Goal: Check status

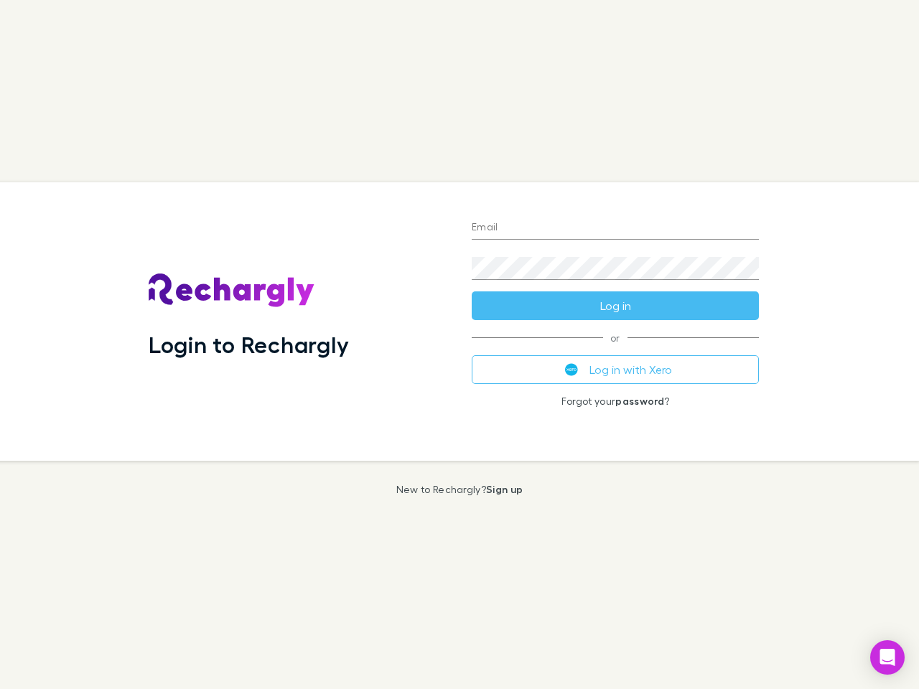
click at [460, 345] on div "Login to Rechargly" at bounding box center [298, 321] width 323 height 279
click at [615, 228] on input "Email" at bounding box center [615, 228] width 287 height 23
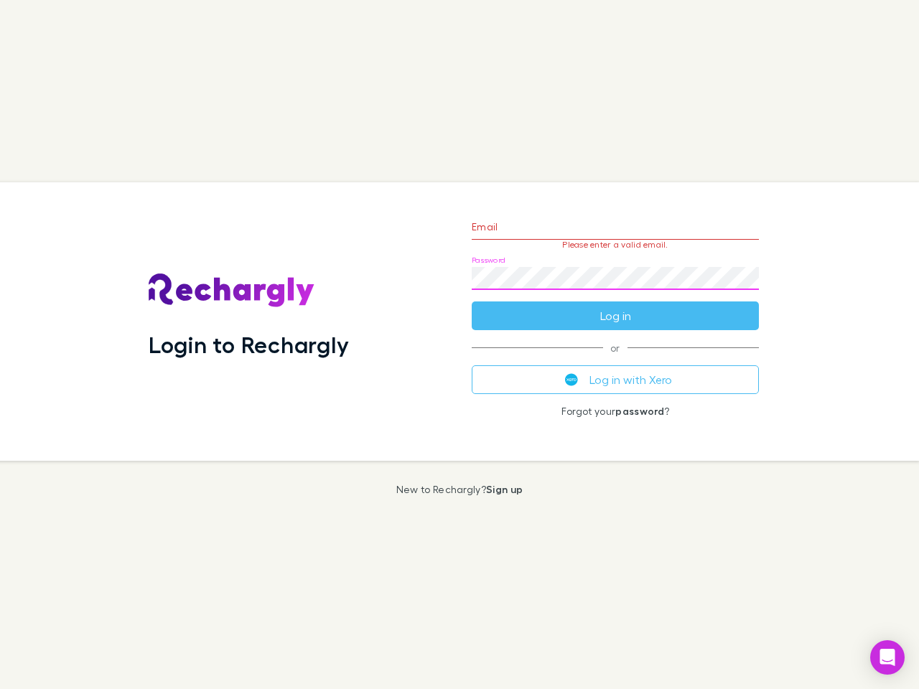
click at [615, 306] on form "Email Please enter a valid email. Password Log in" at bounding box center [615, 267] width 287 height 125
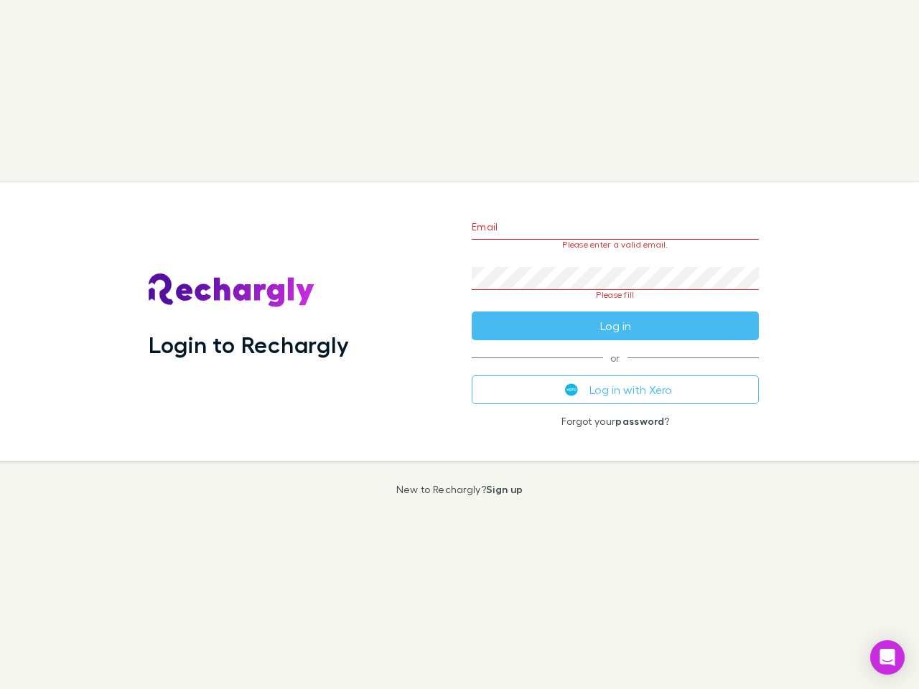
click at [615, 370] on div "Email Please enter a valid email. Password Please fill Log in or Log in with Xe…" at bounding box center [615, 321] width 310 height 279
click at [887, 658] on icon "Open Intercom Messenger" at bounding box center [887, 657] width 15 height 17
